Goal: Transaction & Acquisition: Book appointment/travel/reservation

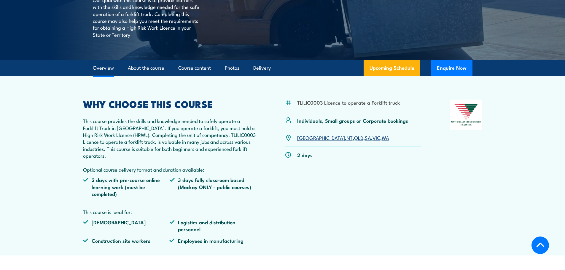
scroll to position [208, 0]
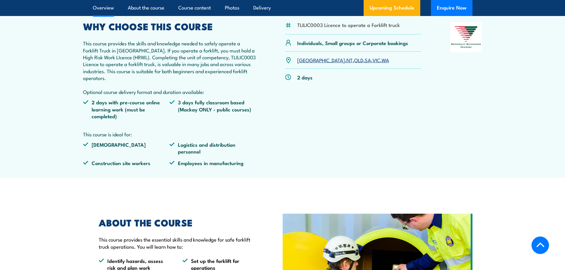
click at [373, 60] on link "VIC" at bounding box center [377, 59] width 8 height 7
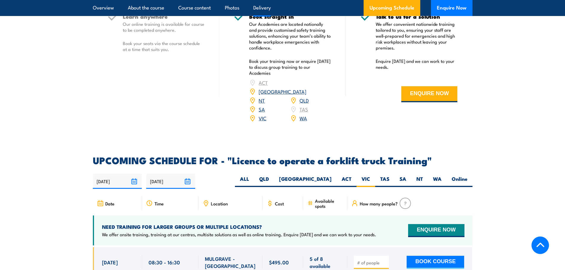
scroll to position [844, 0]
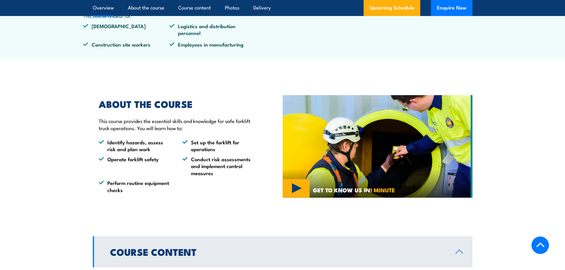
scroll to position [119, 0]
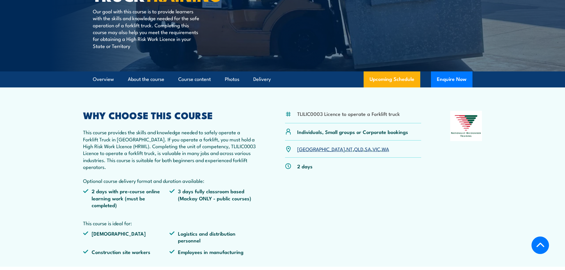
click at [373, 150] on link "VIC" at bounding box center [377, 148] width 8 height 7
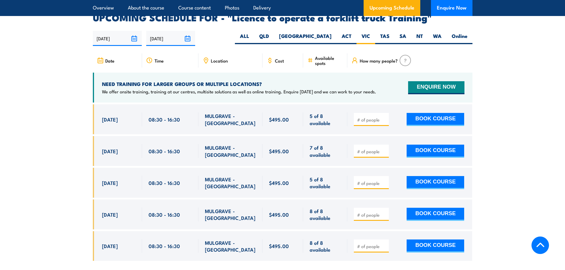
scroll to position [993, 0]
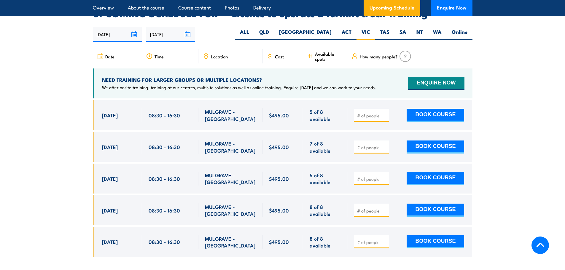
click at [118, 112] on span "[DATE]" at bounding box center [110, 115] width 16 height 7
click at [148, 100] on div "08:30 - 16:30" at bounding box center [170, 115] width 56 height 30
click at [426, 109] on button "BOOK COURSE" at bounding box center [436, 115] width 58 height 13
type input "1"
click at [384, 113] on input "1" at bounding box center [372, 116] width 30 height 6
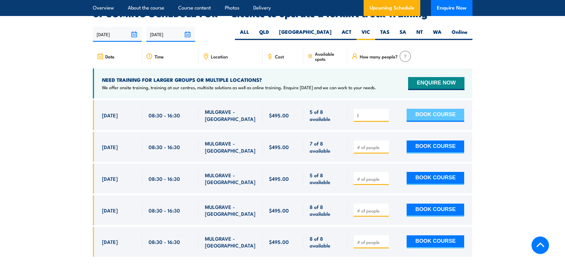
click at [428, 109] on button "BOOK COURSE" at bounding box center [436, 115] width 58 height 13
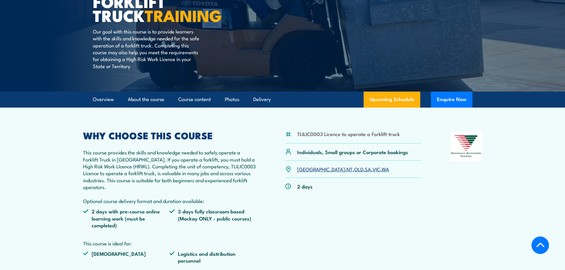
scroll to position [148, 0]
